Goal: Find specific page/section: Find specific page/section

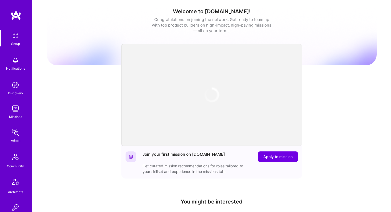
click at [13, 108] on img at bounding box center [15, 108] width 11 height 11
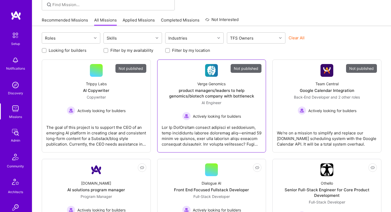
scroll to position [41, 0]
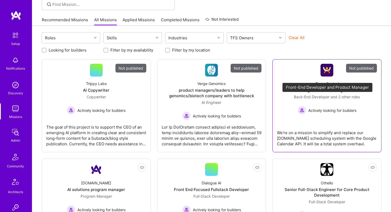
click at [328, 96] on span "Back-End Developer" at bounding box center [312, 97] width 36 height 5
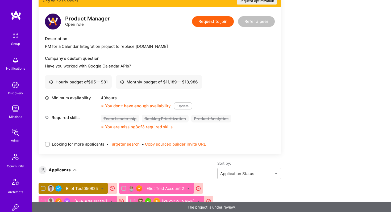
scroll to position [557, 0]
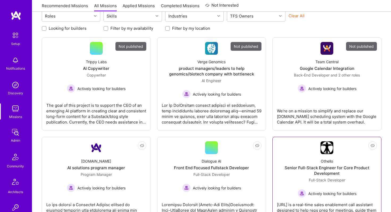
scroll to position [87, 0]
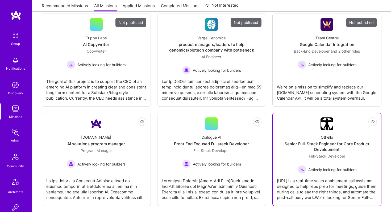
click at [327, 123] on img at bounding box center [326, 124] width 13 height 13
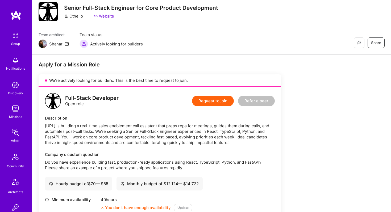
scroll to position [39, 0]
